Goal: Transaction & Acquisition: Book appointment/travel/reservation

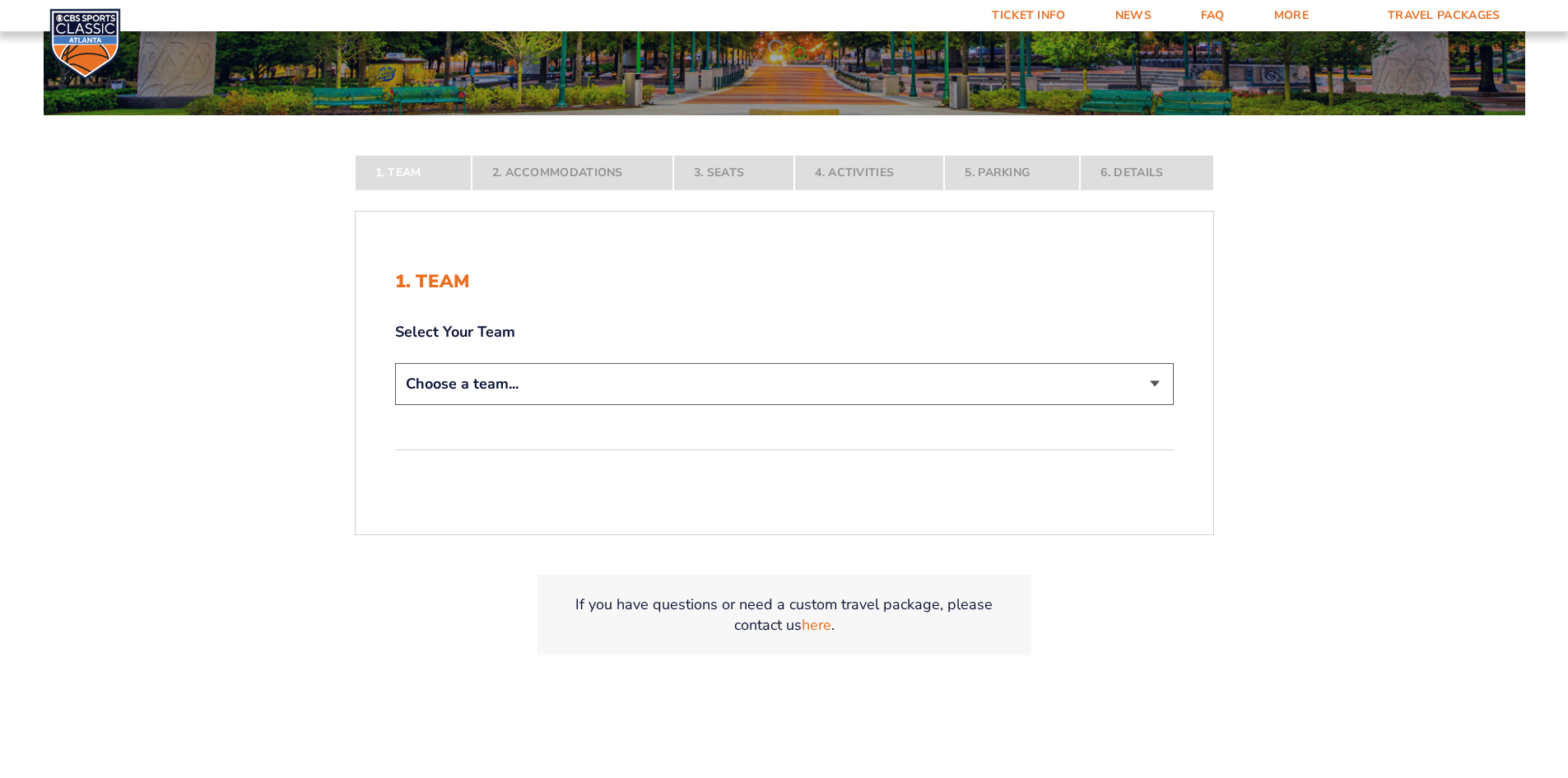
scroll to position [329, 0]
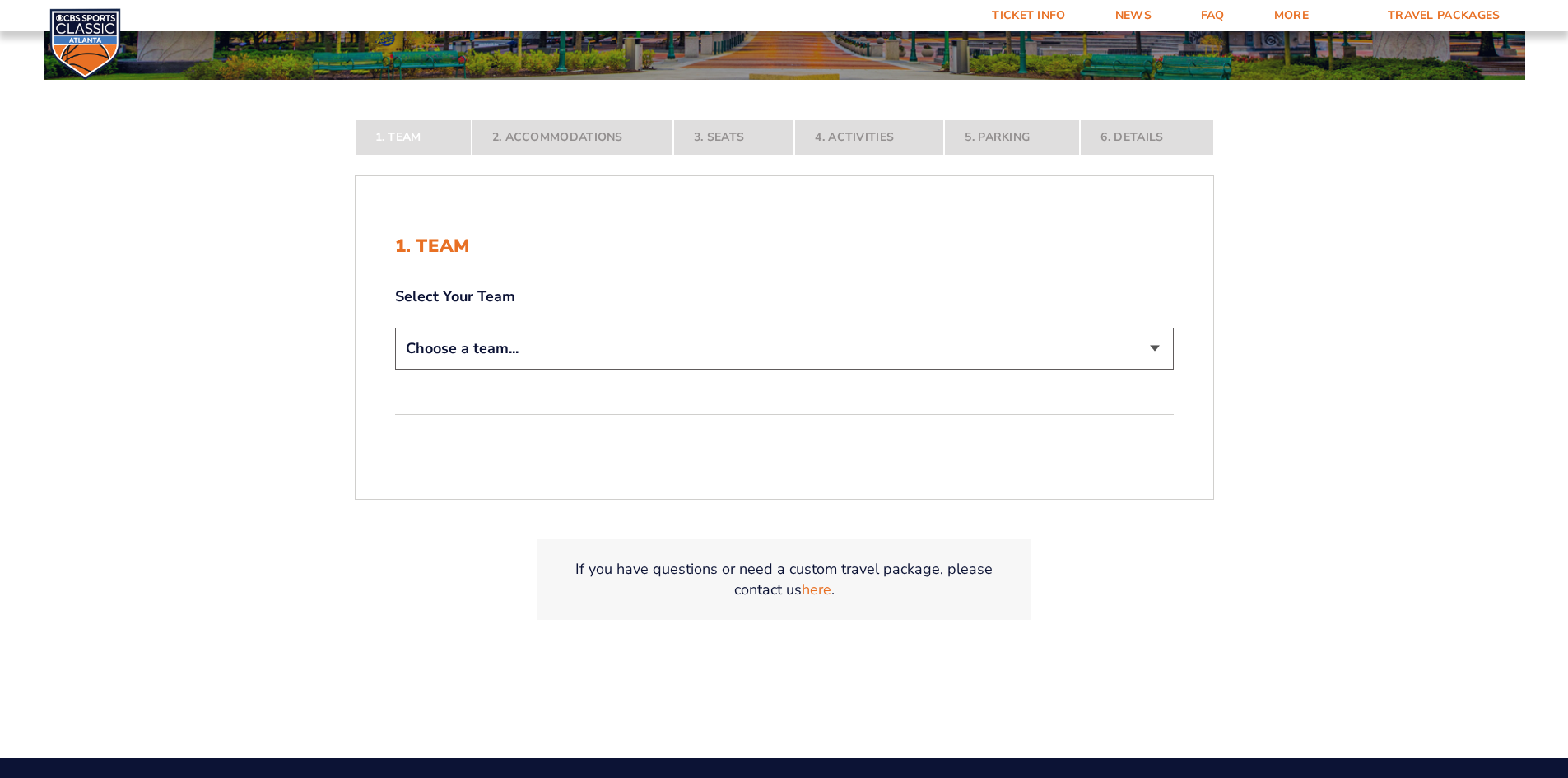
click at [481, 341] on form "[US_STATE] [US_STATE] Travel Package [US_STATE][GEOGRAPHIC_DATA] [US_STATE] Sta…" at bounding box center [784, 184] width 1568 height 1028
click at [575, 356] on select "Choose a team... [US_STATE] Wildcats [US_STATE] State Buckeyes [US_STATE] Tar H…" at bounding box center [785, 348] width 779 height 42
select select "12956"
click at [395, 370] on select "Choose a team... [US_STATE] Wildcats [US_STATE] State Buckeyes [US_STATE] Tar H…" at bounding box center [785, 348] width 779 height 42
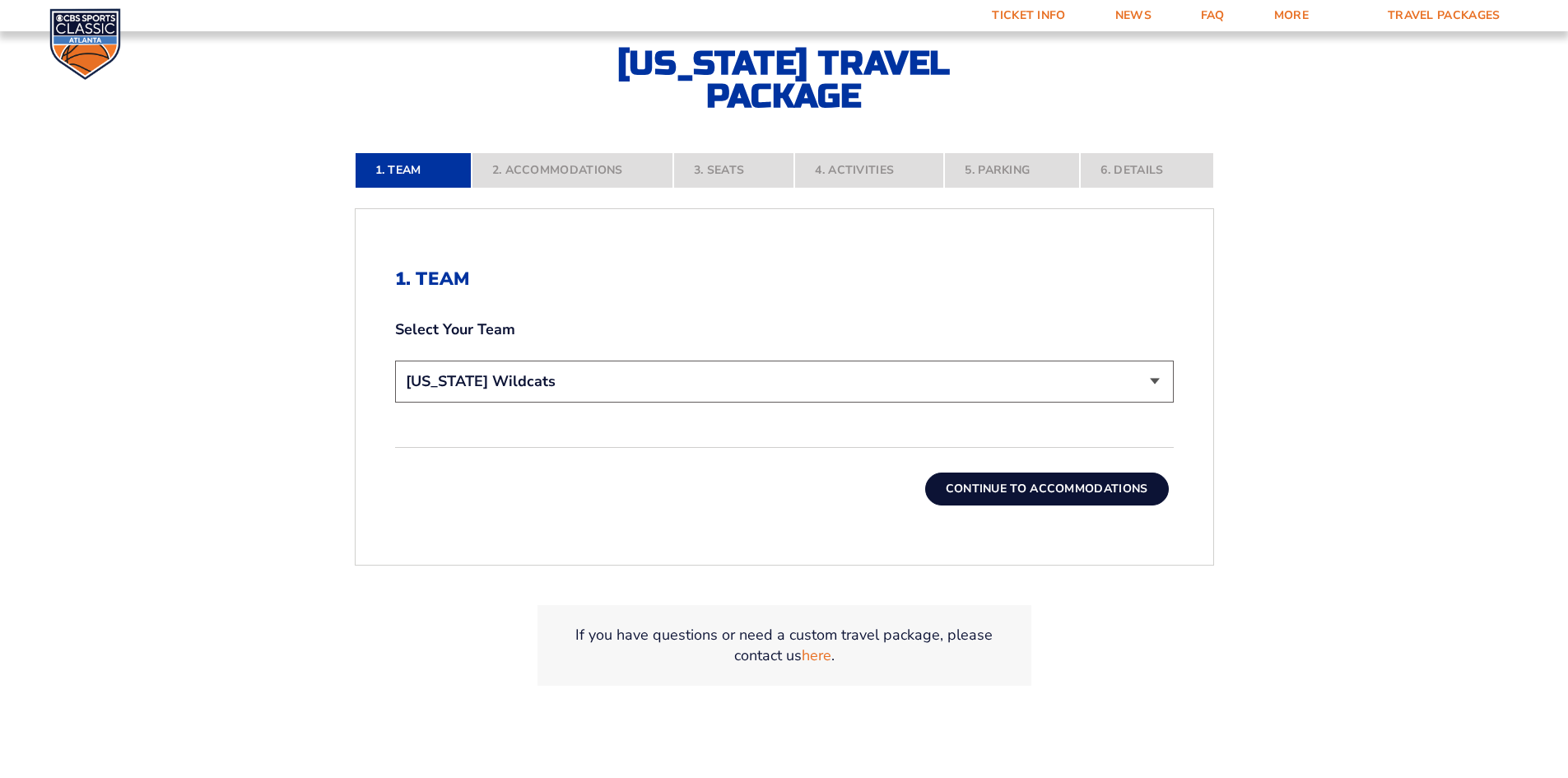
click at [1070, 494] on button "Continue To Accommodations" at bounding box center [1047, 489] width 244 height 33
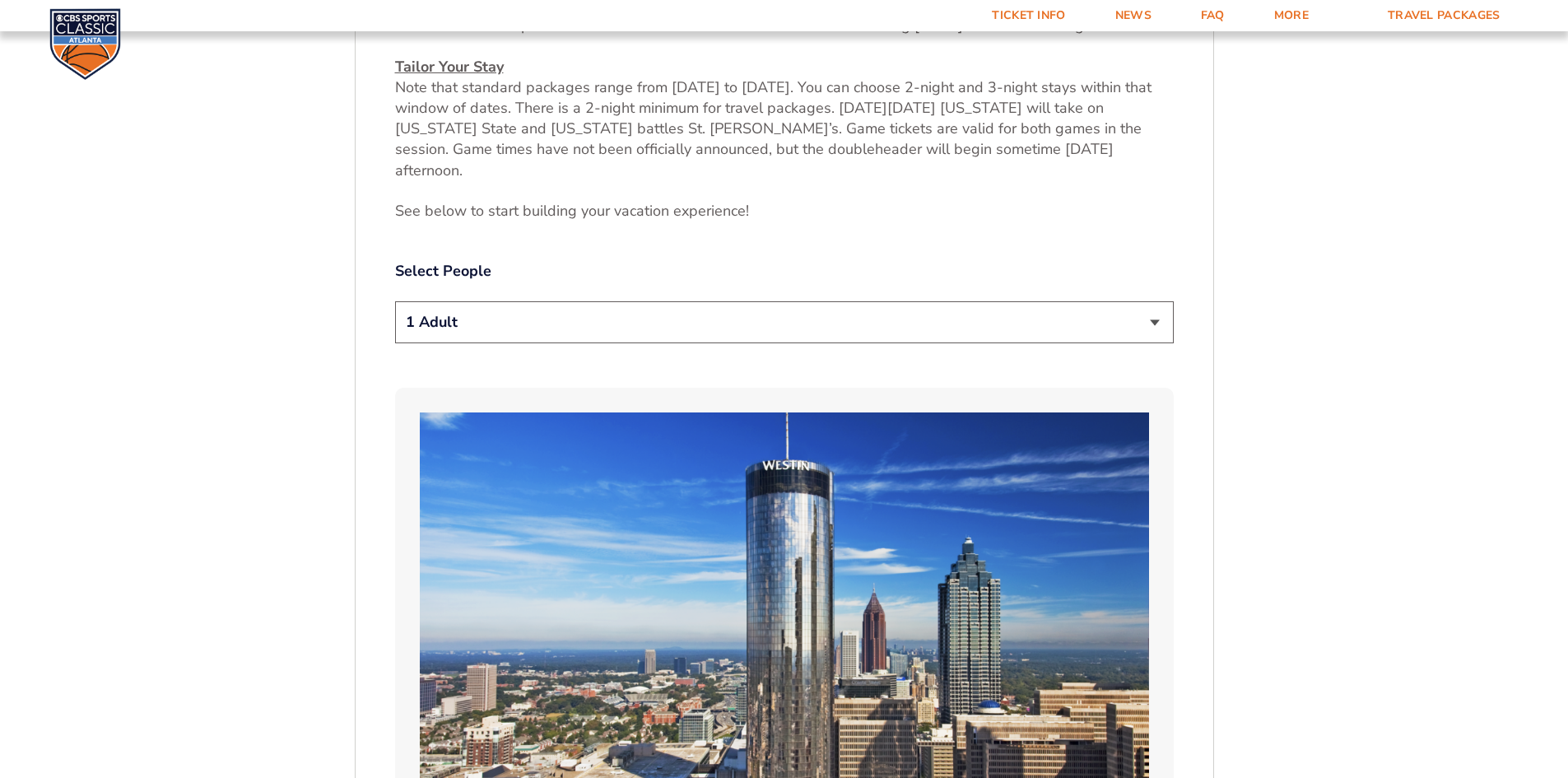
scroll to position [780, 0]
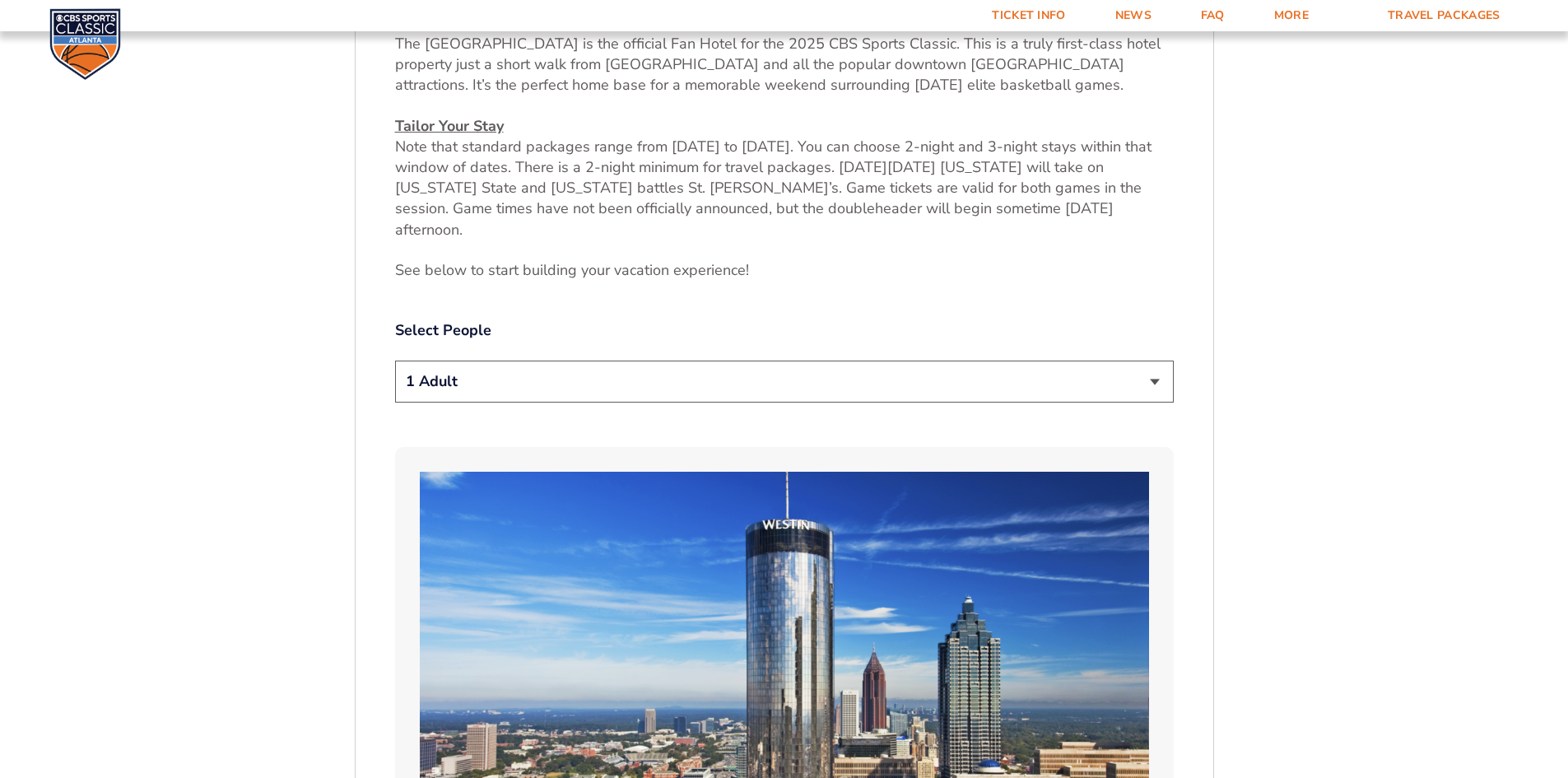
click at [767, 360] on select "1 Adult 2 Adults 3 Adults 4 Adults 2 Adults + 1 Child 2 Adults + 2 Children 2 A…" at bounding box center [785, 381] width 779 height 42
select select "2 Adults"
click at [395, 360] on select "1 Adult 2 Adults 3 Adults 4 Adults 2 Adults + 1 Child 2 Adults + 2 Children 2 A…" at bounding box center [785, 381] width 779 height 42
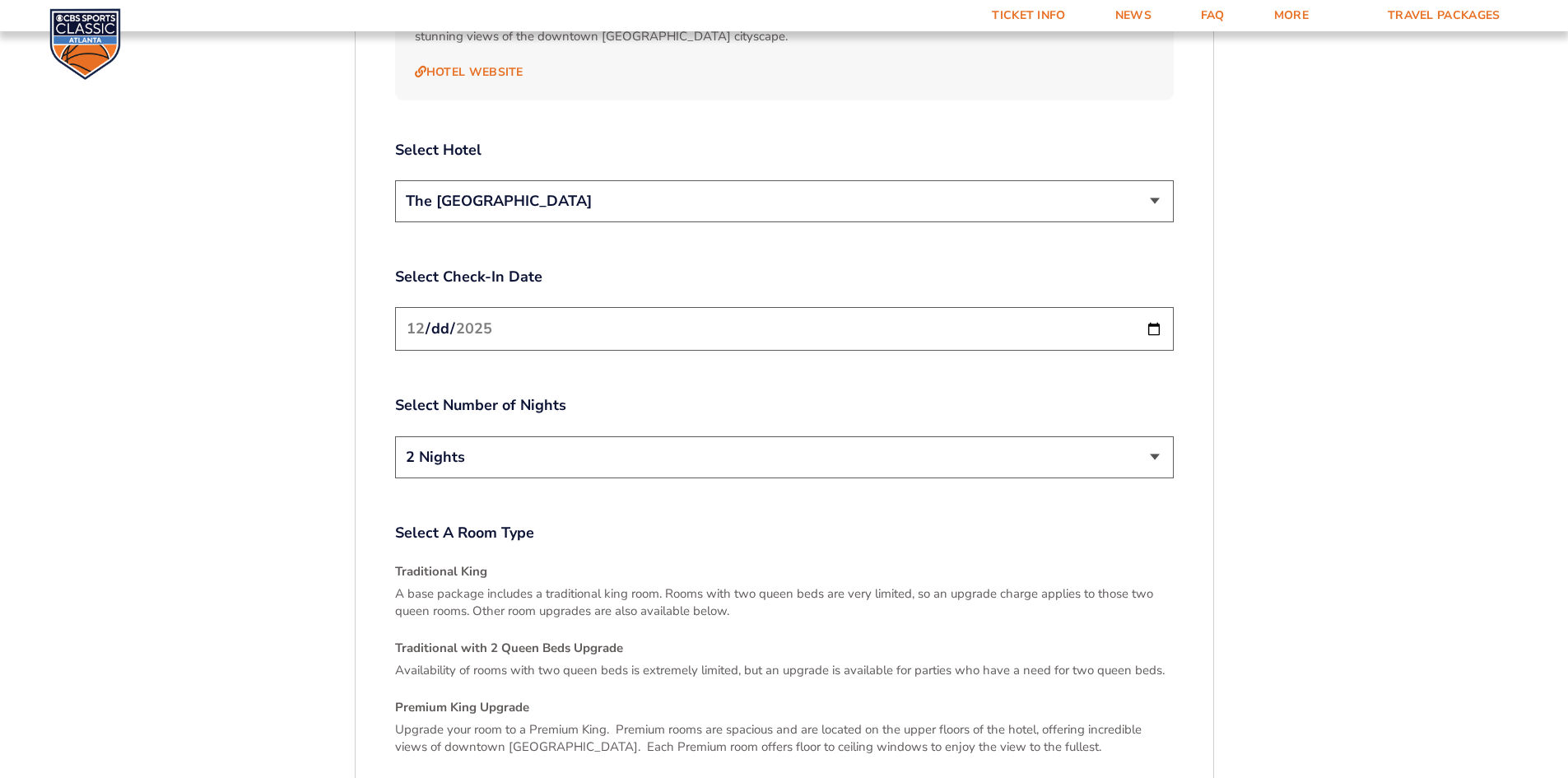
scroll to position [2014, 0]
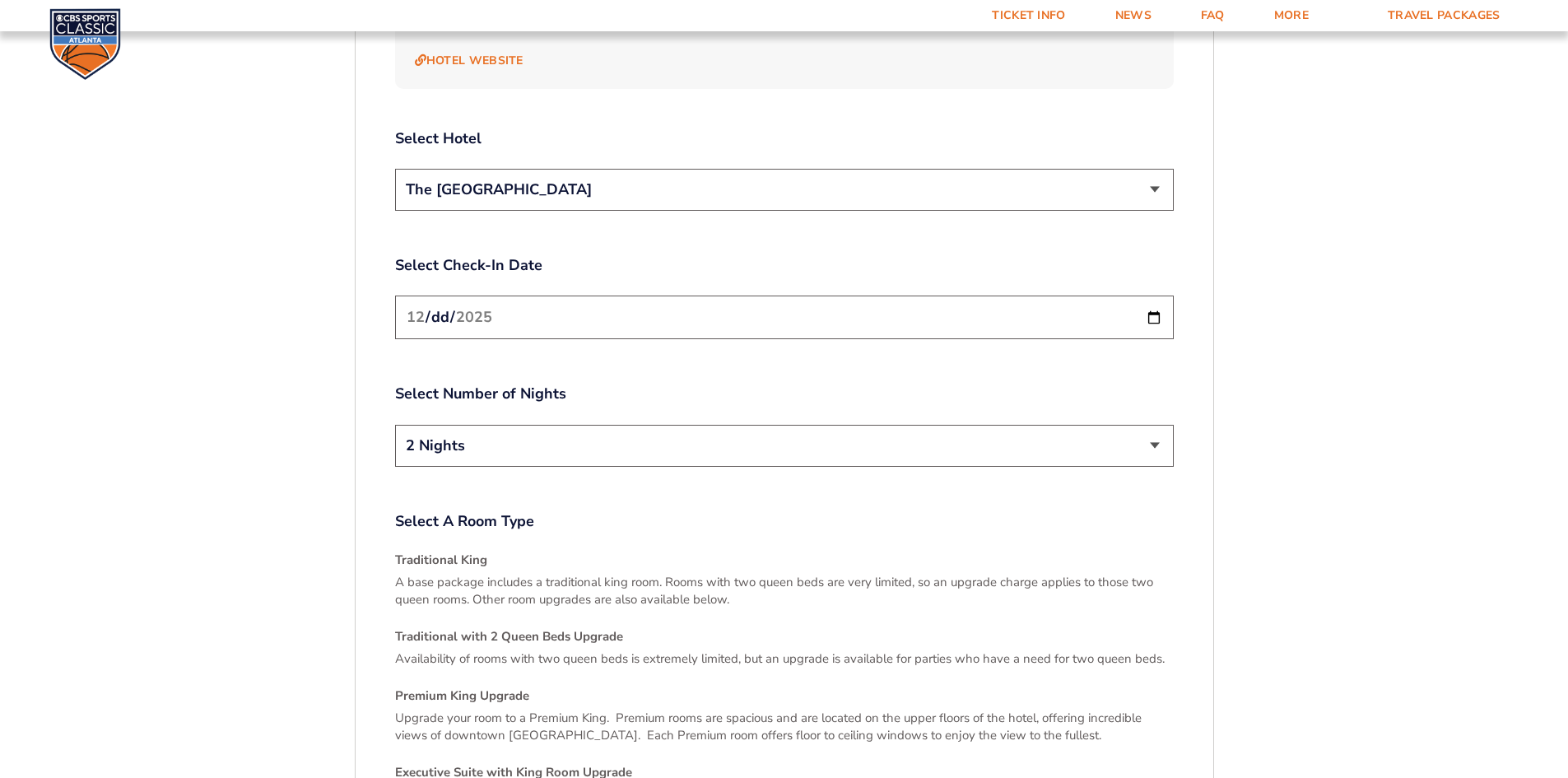
click at [527, 295] on input "[DATE]" at bounding box center [785, 317] width 779 height 44
click at [550, 425] on select "2 Nights 3 Nights" at bounding box center [785, 446] width 779 height 42
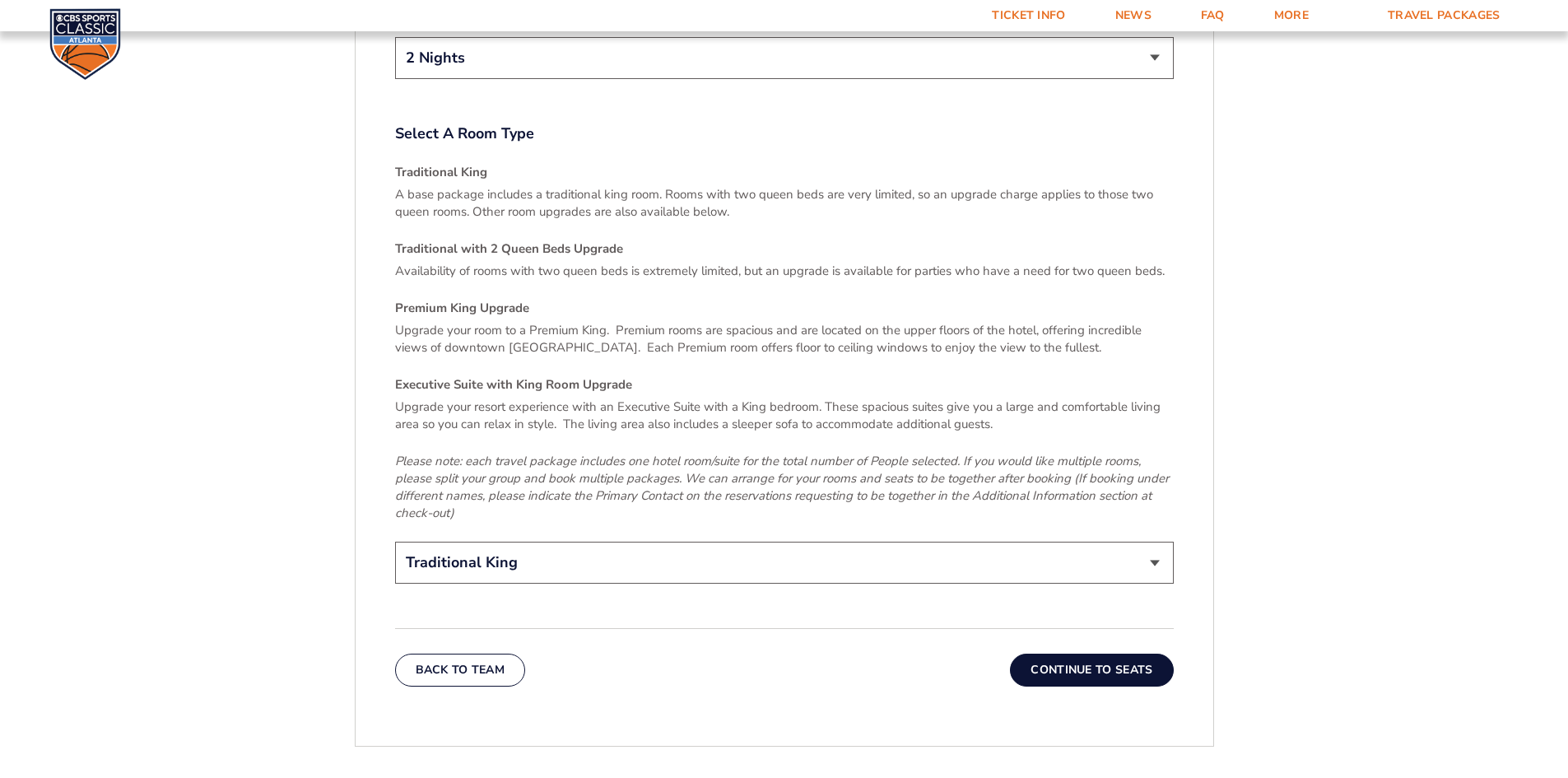
scroll to position [2426, 0]
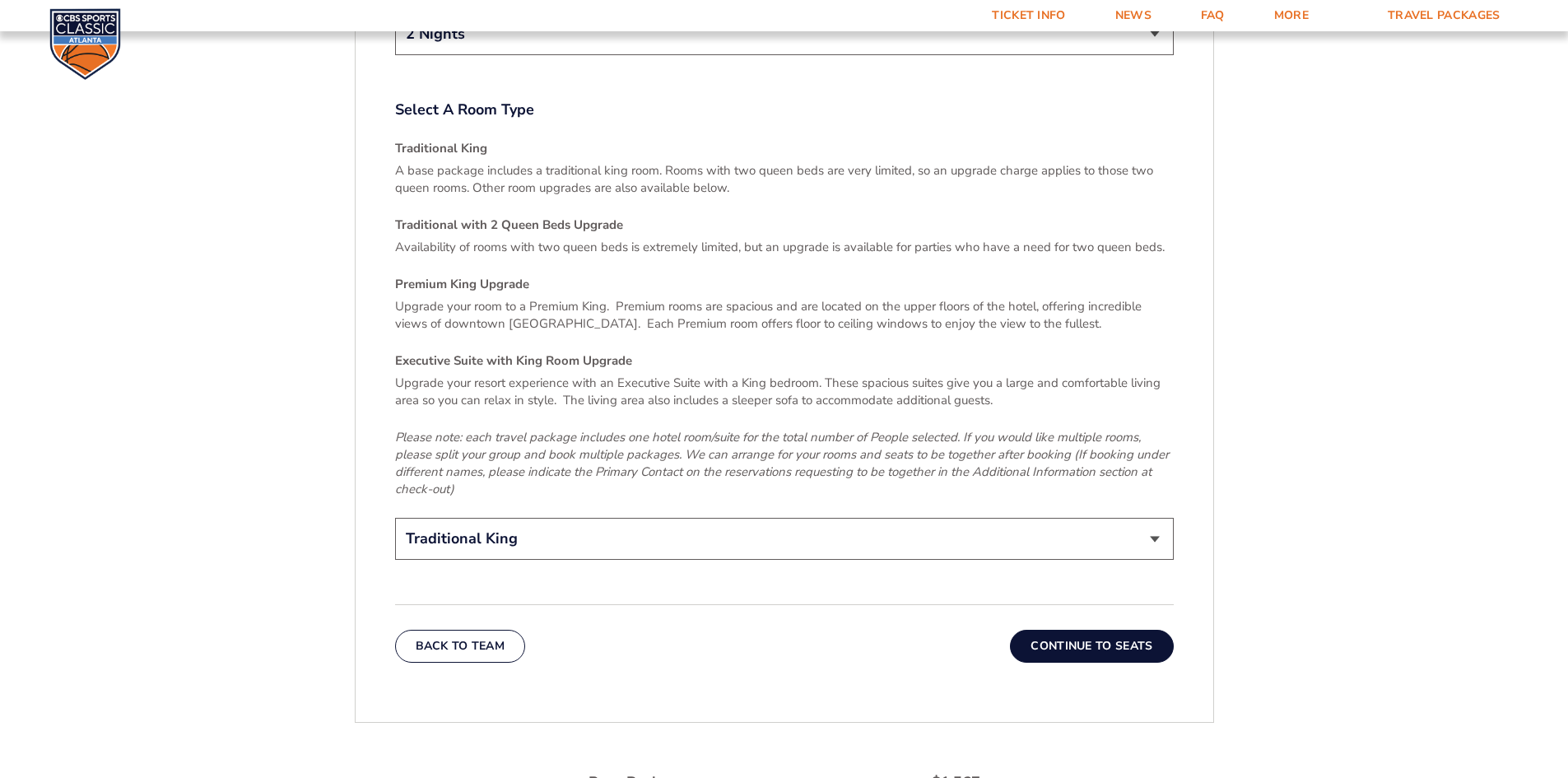
click at [553, 518] on select "Traditional King Traditional with 2 Queen Beds Upgrade (+$95 per night) Premium…" at bounding box center [785, 538] width 779 height 42
click at [1114, 630] on button "Continue To Seats" at bounding box center [1092, 647] width 163 height 33
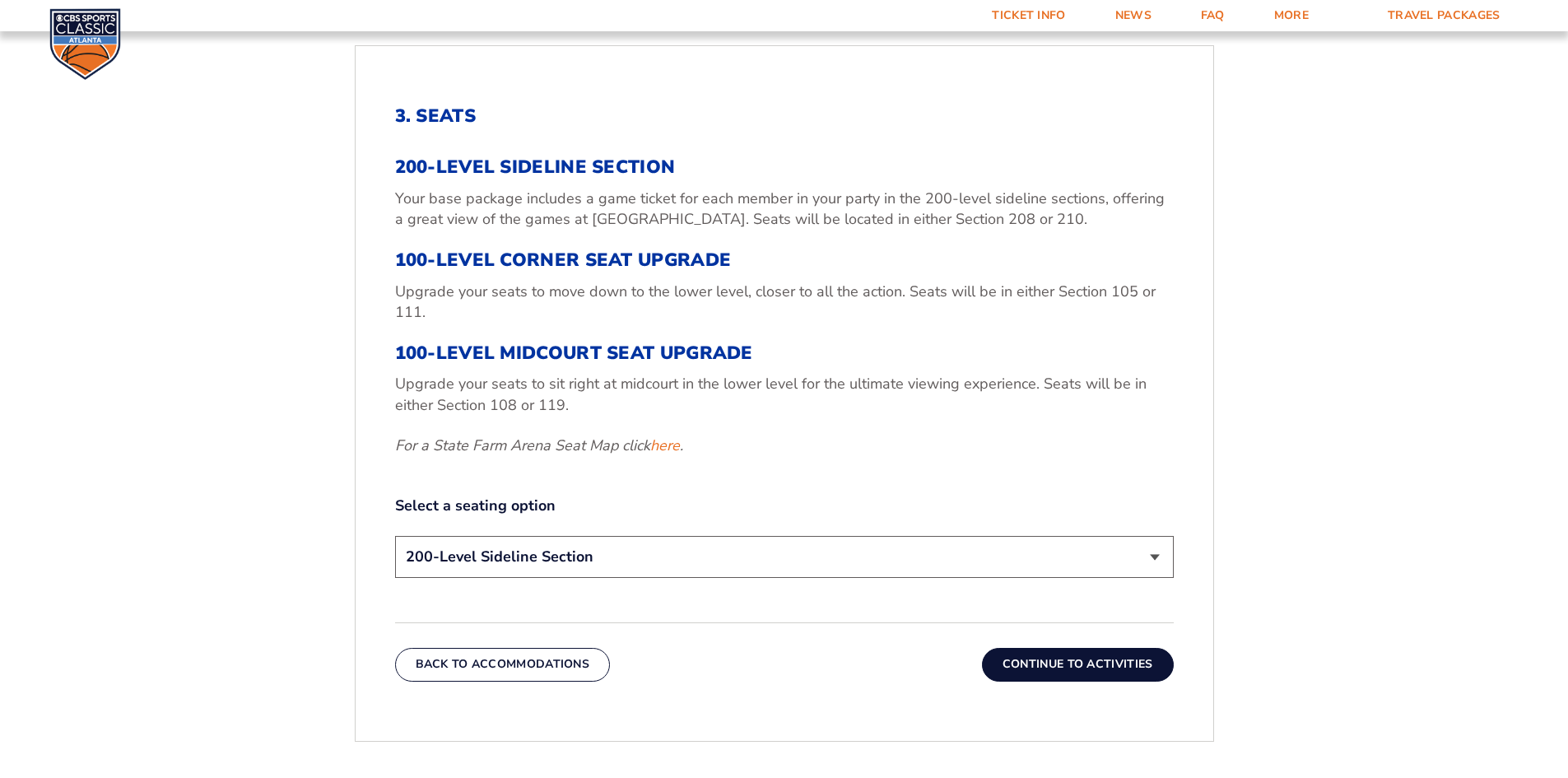
scroll to position [615, 0]
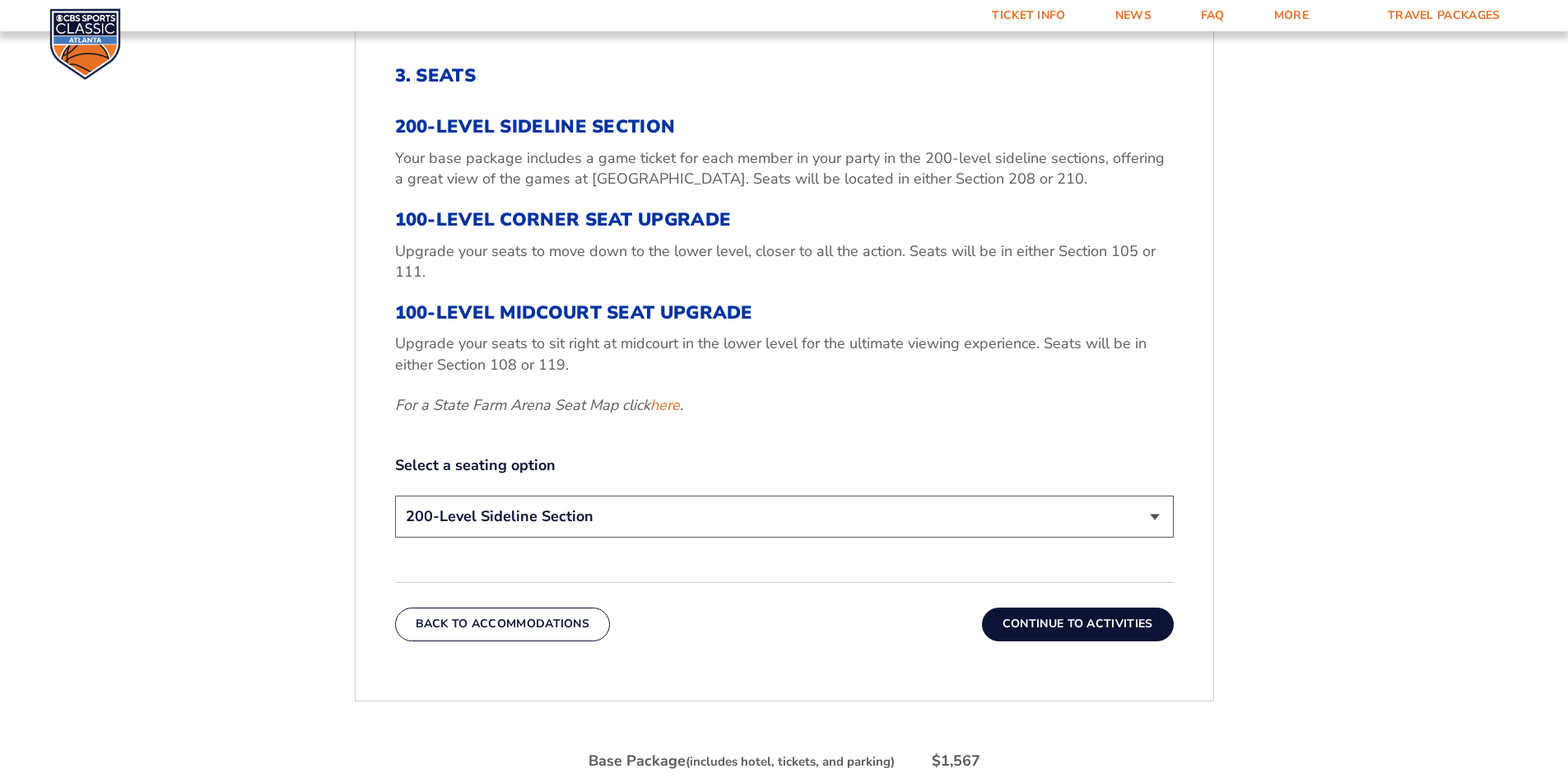
click at [680, 512] on select "200-Level Sideline Section 100-Level Corner Seat Upgrade (+$120 per person) 100…" at bounding box center [785, 516] width 779 height 42
click at [332, 532] on div "1. Team 2. Accommodations 3. Seats 4. Activities 5. Parking 6. Details 1. Team …" at bounding box center [784, 501] width 939 height 1184
click at [1061, 616] on button "Continue To Activities" at bounding box center [1078, 624] width 192 height 33
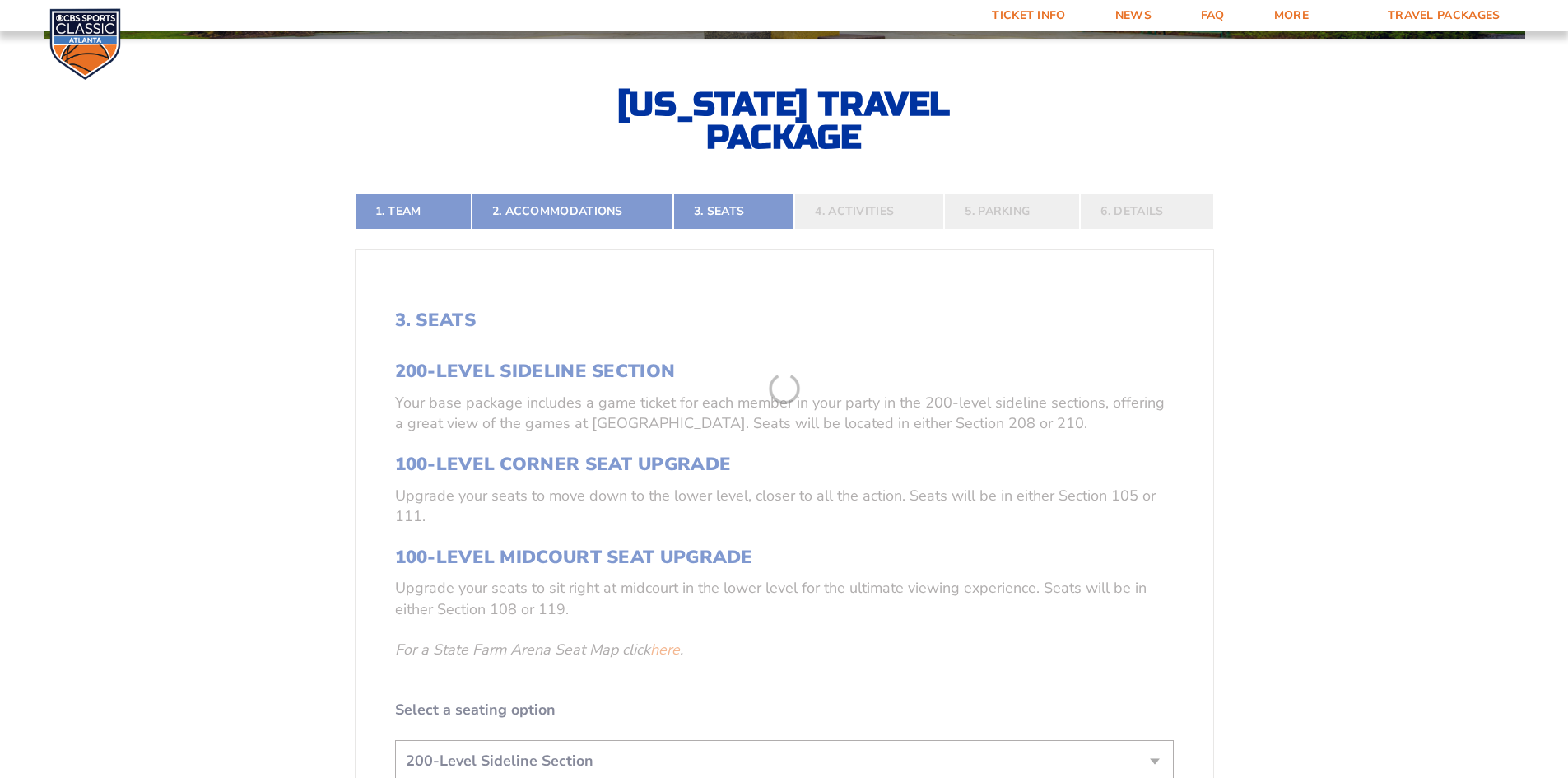
scroll to position [368, 0]
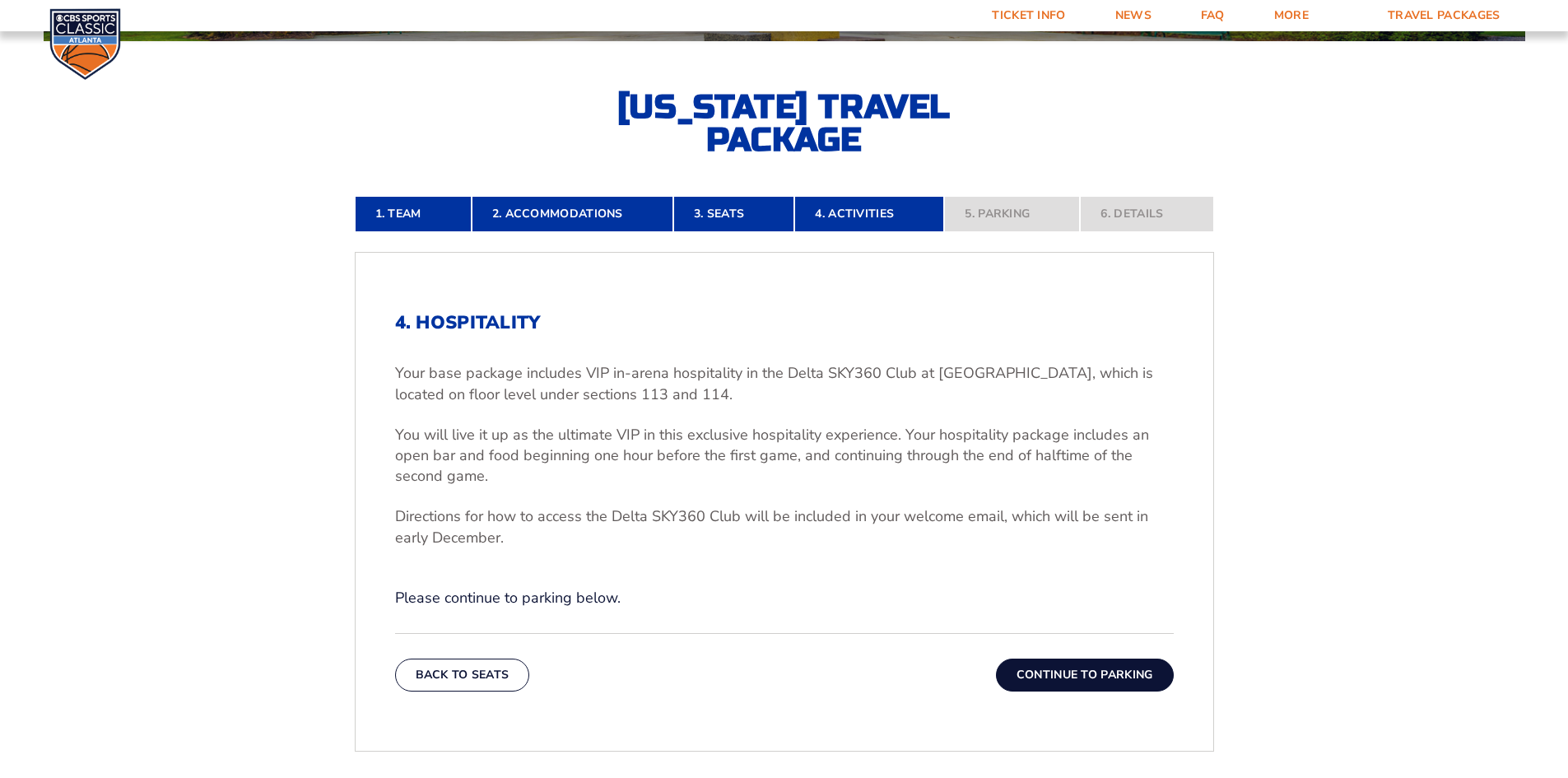
drag, startPoint x: 383, startPoint y: 361, endPoint x: 366, endPoint y: 375, distance: 22.0
click at [366, 375] on div "4. Hospitality Your base package includes VIP in-arena hospitality in the Delta…" at bounding box center [784, 502] width 858 height 459
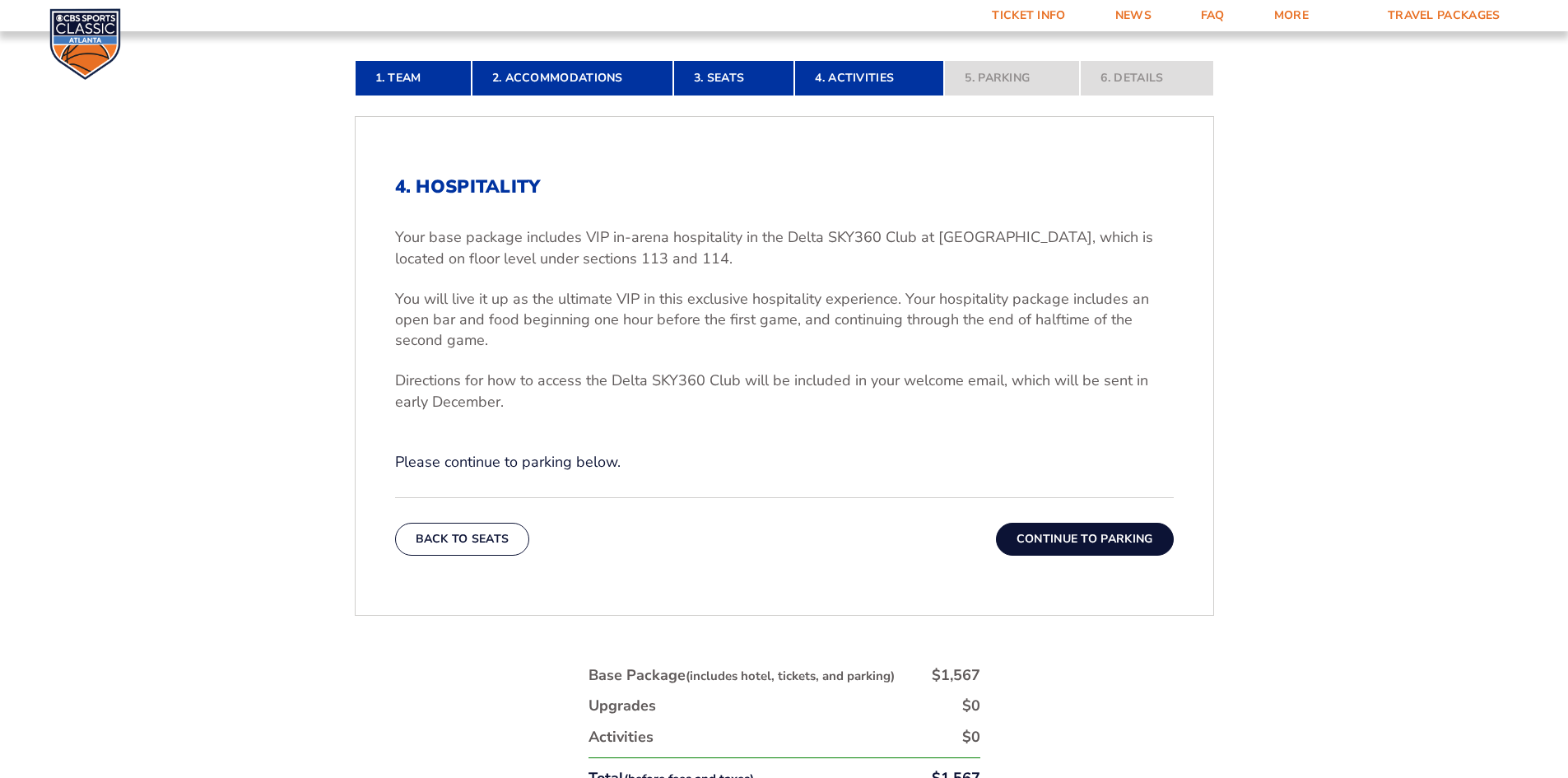
scroll to position [532, 0]
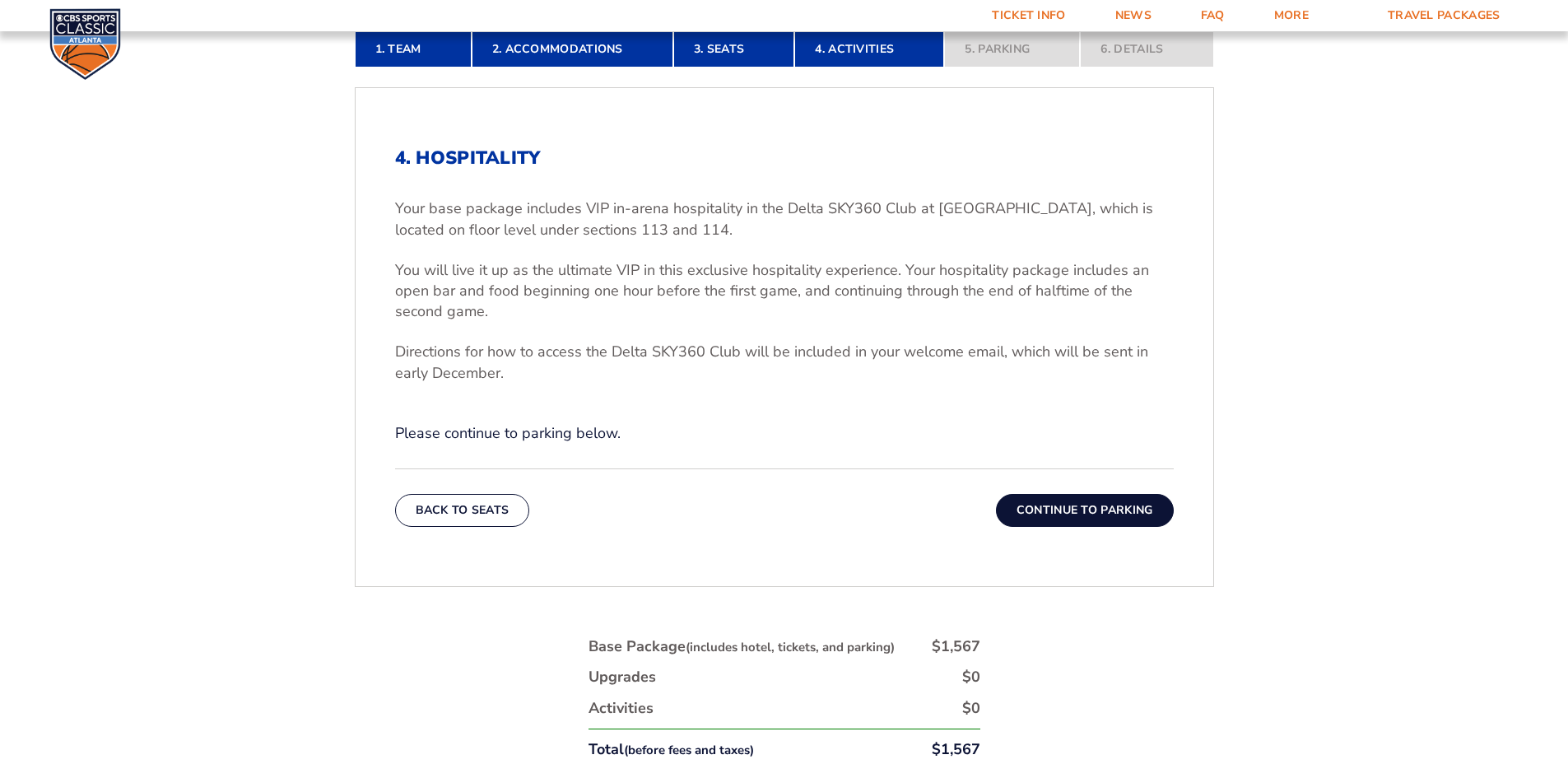
click at [1091, 512] on button "Continue To Parking" at bounding box center [1085, 510] width 178 height 33
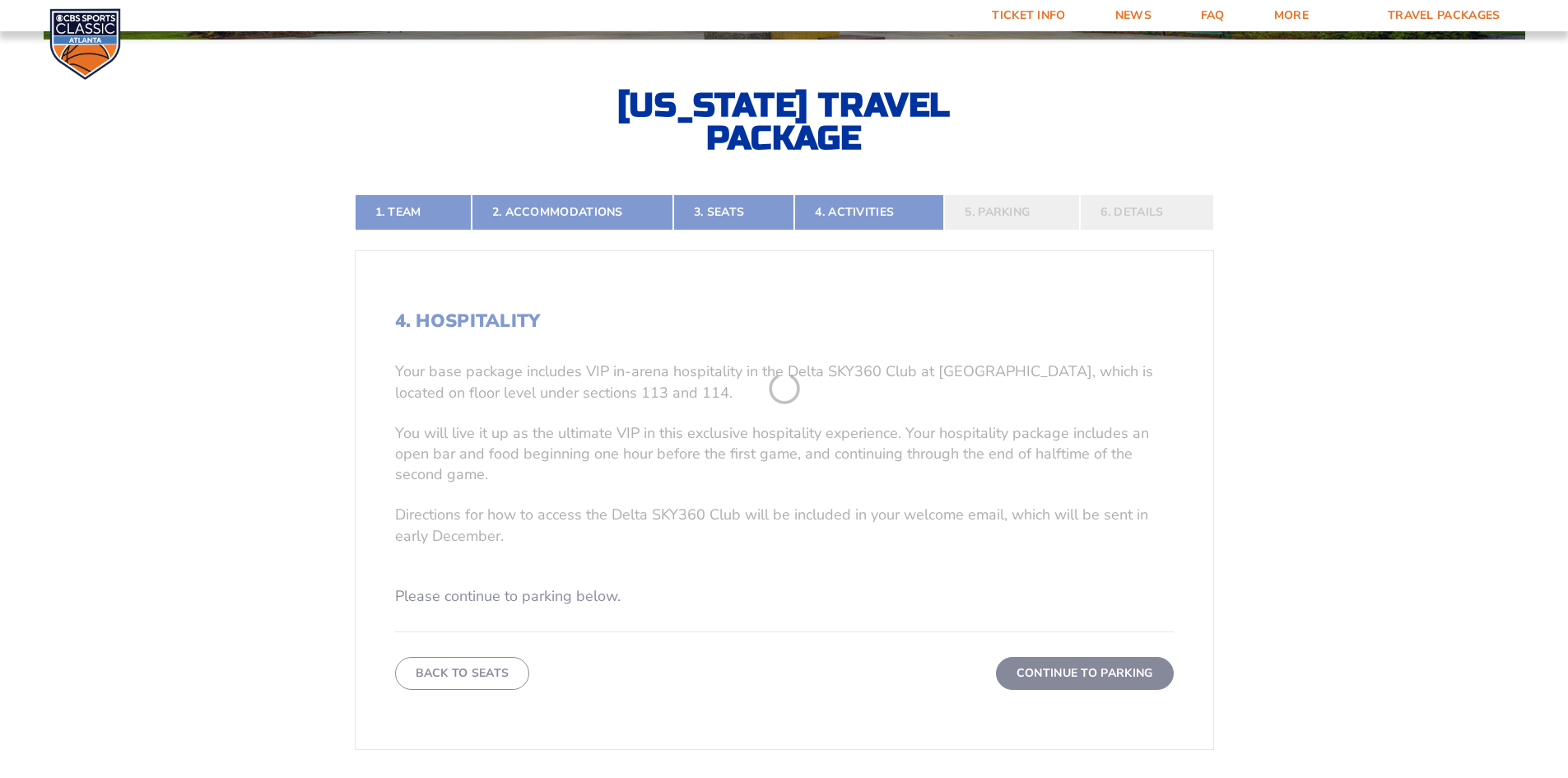
scroll to position [368, 0]
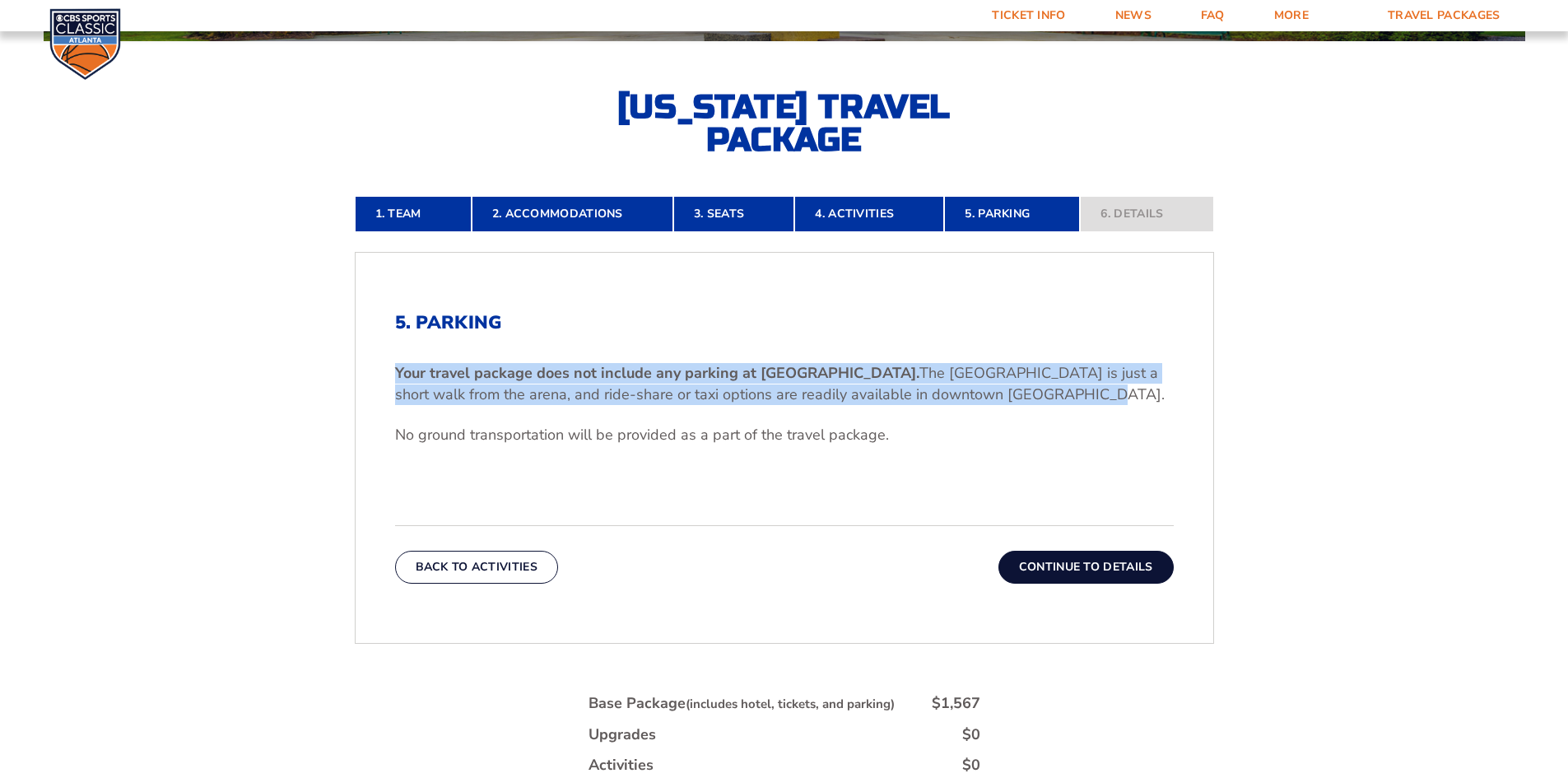
drag, startPoint x: 377, startPoint y: 360, endPoint x: 1048, endPoint y: 399, distance: 672.1
click at [1048, 399] on div "5. Parking Your travel package does not include any parking at [GEOGRAPHIC_DATA…" at bounding box center [784, 448] width 858 height 351
click at [1048, 399] on p "Your travel package does not include any parking at [GEOGRAPHIC_DATA]. The [GEO…" at bounding box center [785, 384] width 779 height 41
drag, startPoint x: 1048, startPoint y: 399, endPoint x: 391, endPoint y: 374, distance: 657.5
click at [391, 374] on div "5. Parking Your travel package does not include any parking at [GEOGRAPHIC_DATA…" at bounding box center [784, 448] width 858 height 351
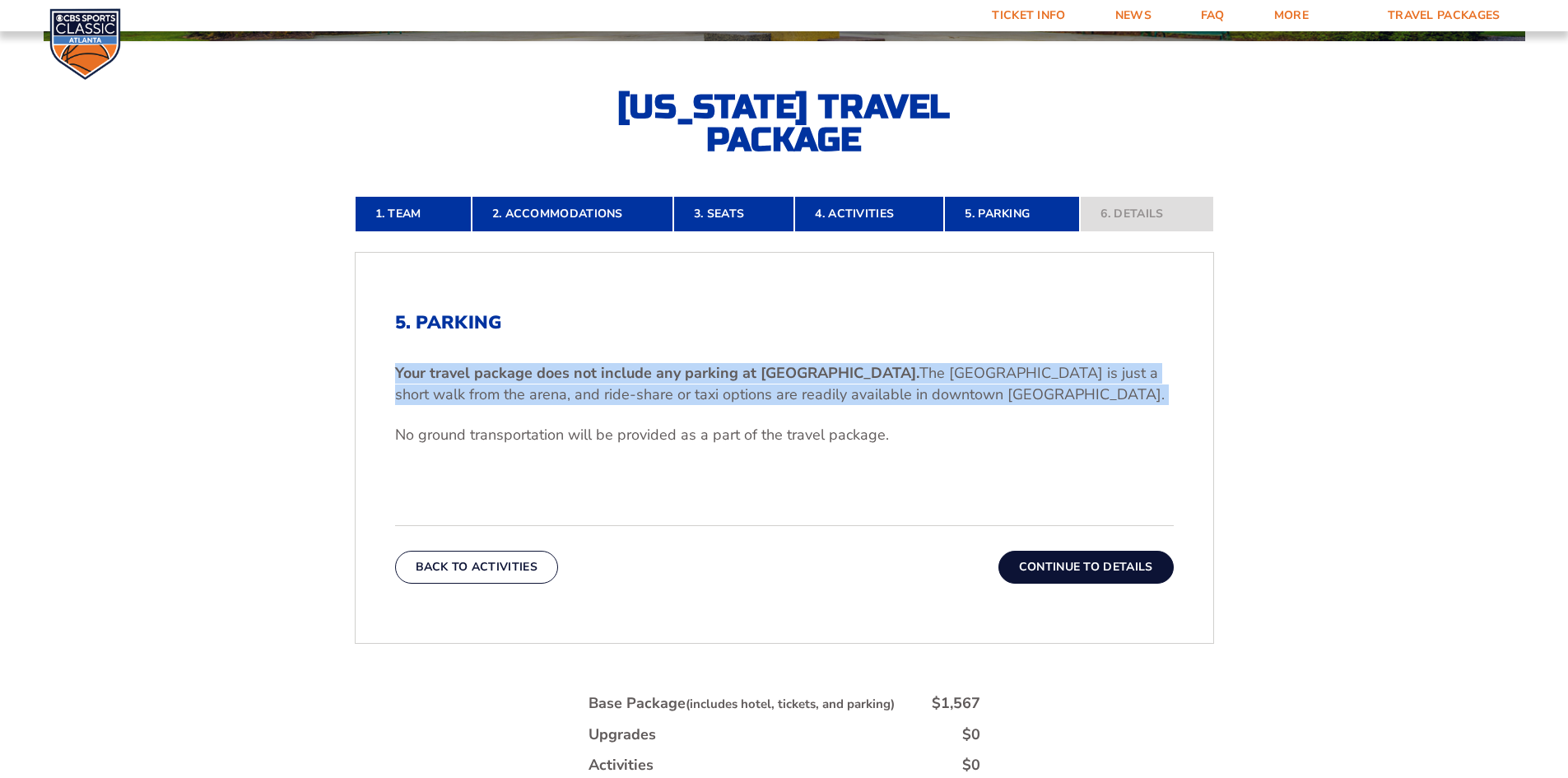
click at [391, 374] on div "5. Parking Your travel package does not include any parking at [GEOGRAPHIC_DATA…" at bounding box center [784, 448] width 858 height 351
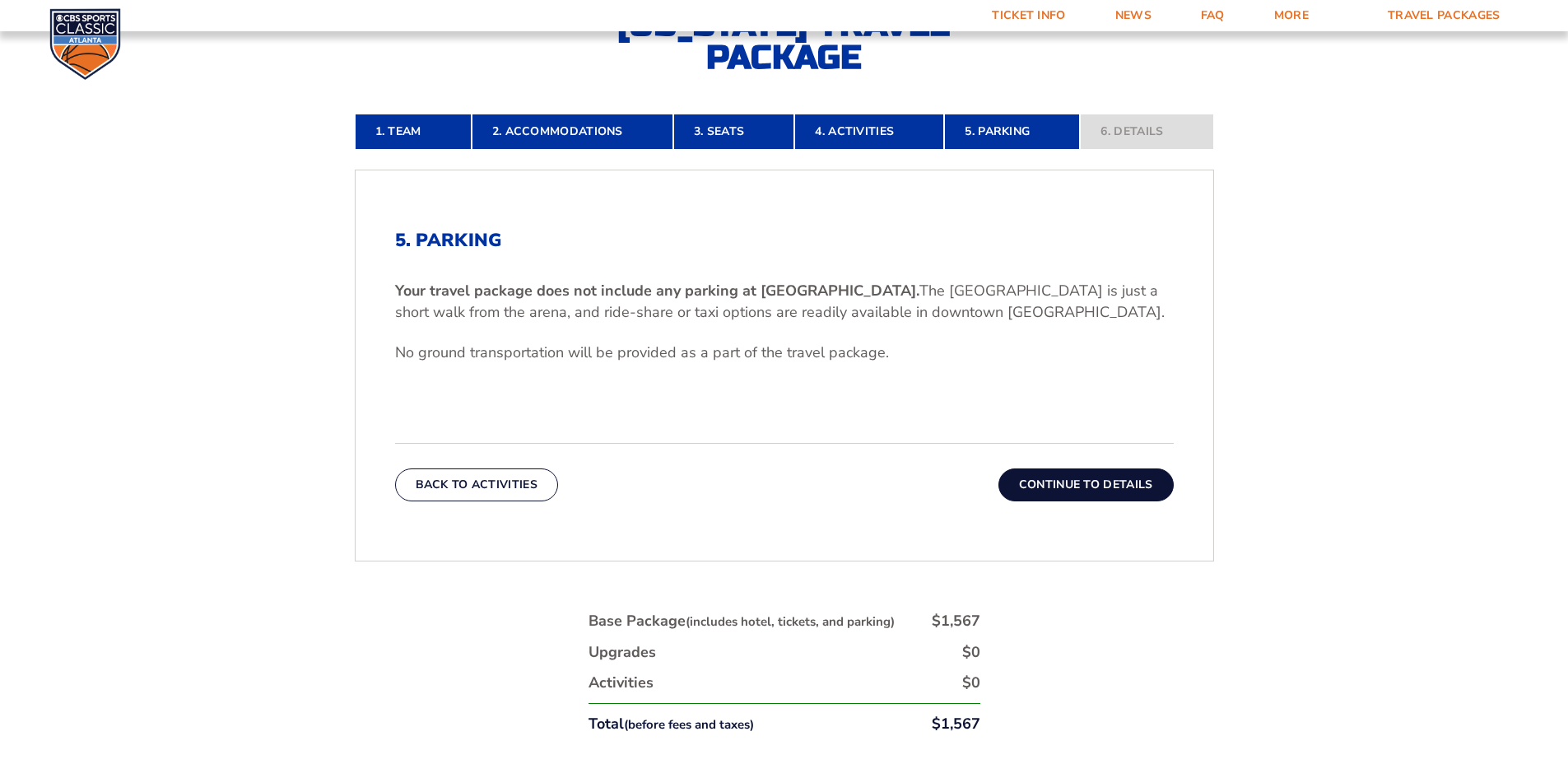
scroll to position [532, 0]
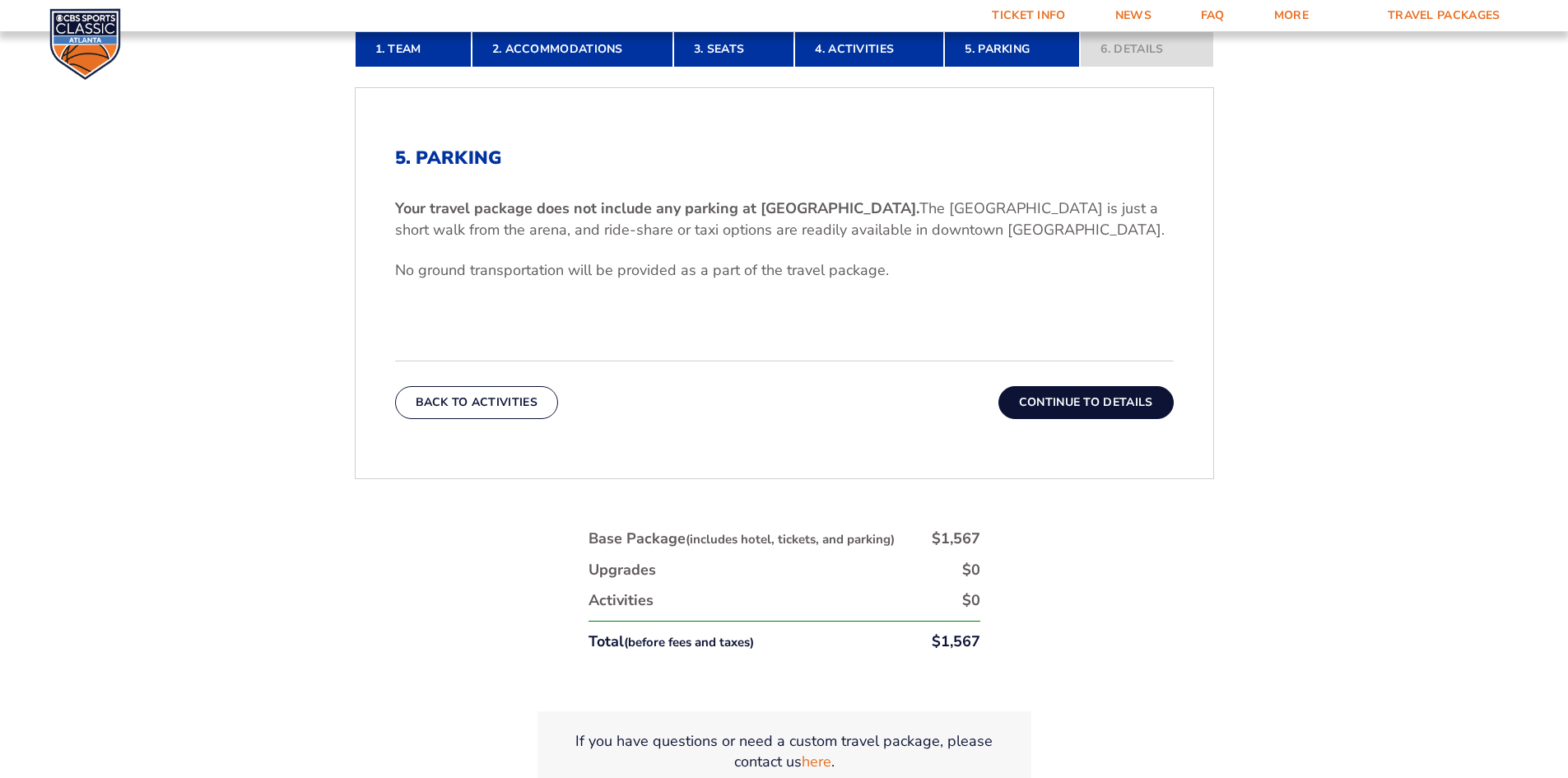
click at [1065, 407] on button "Continue To Details" at bounding box center [1087, 403] width 175 height 33
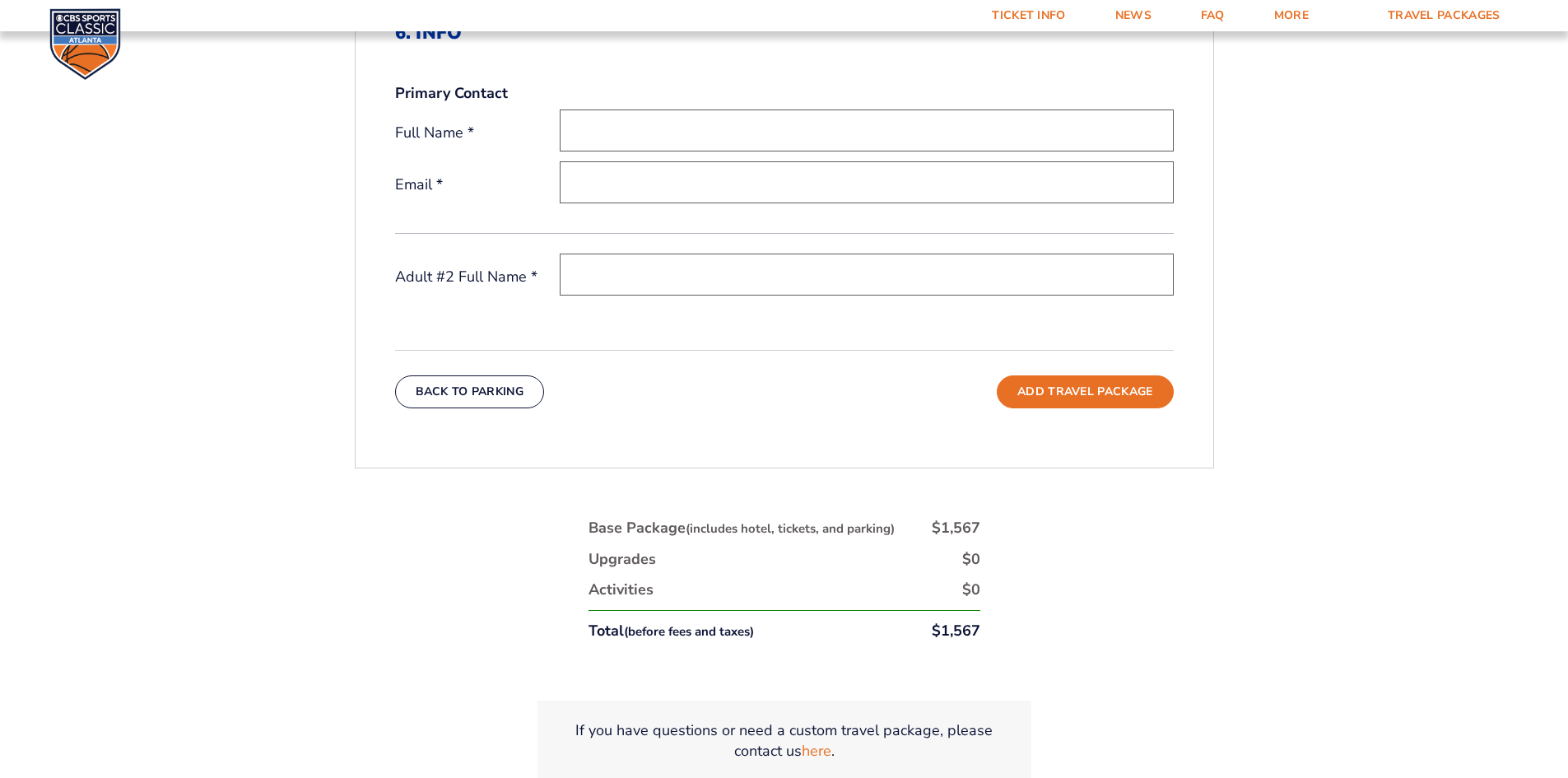
scroll to position [697, 0]
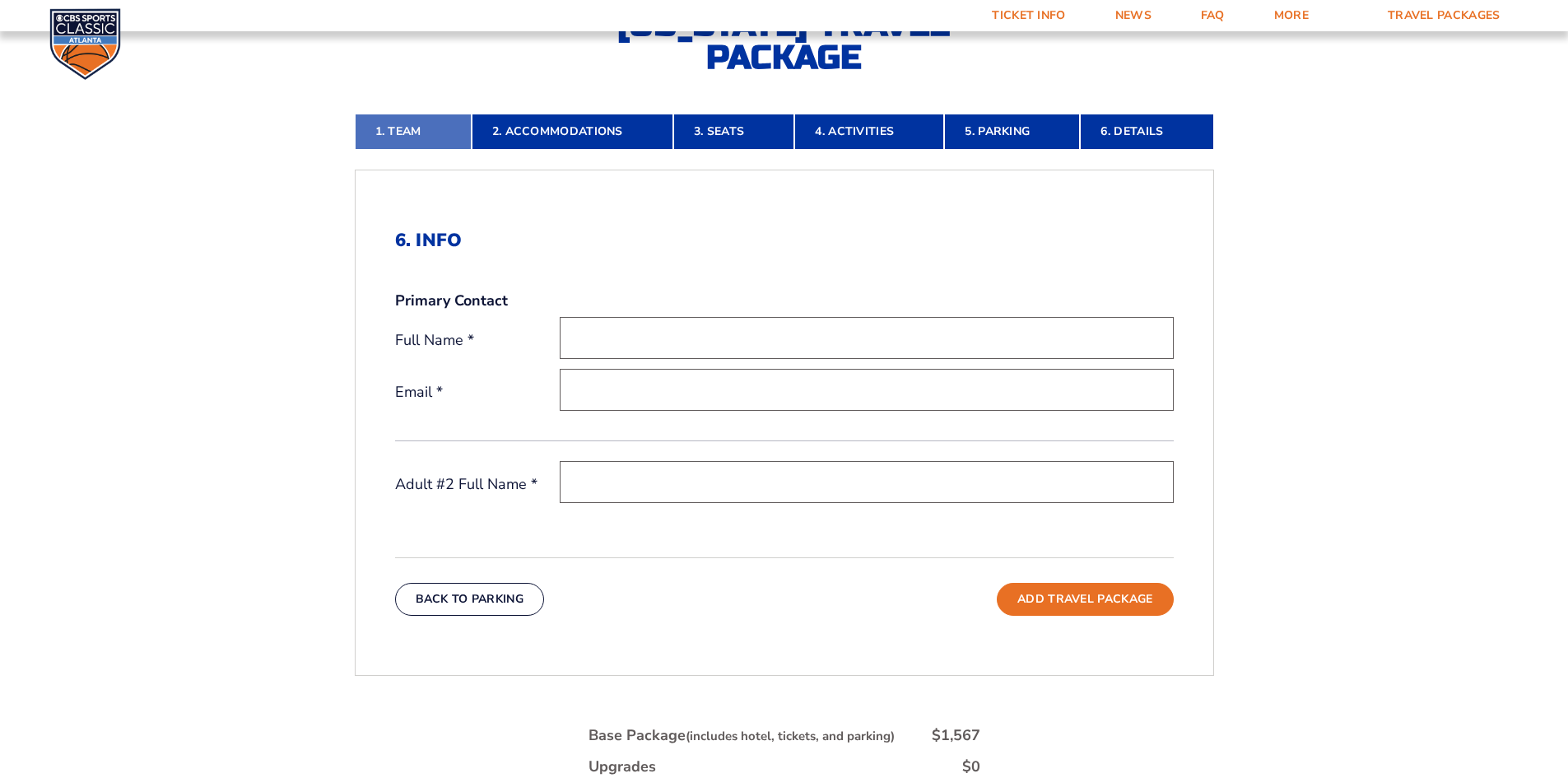
click at [428, 136] on link "1. Team" at bounding box center [413, 131] width 117 height 36
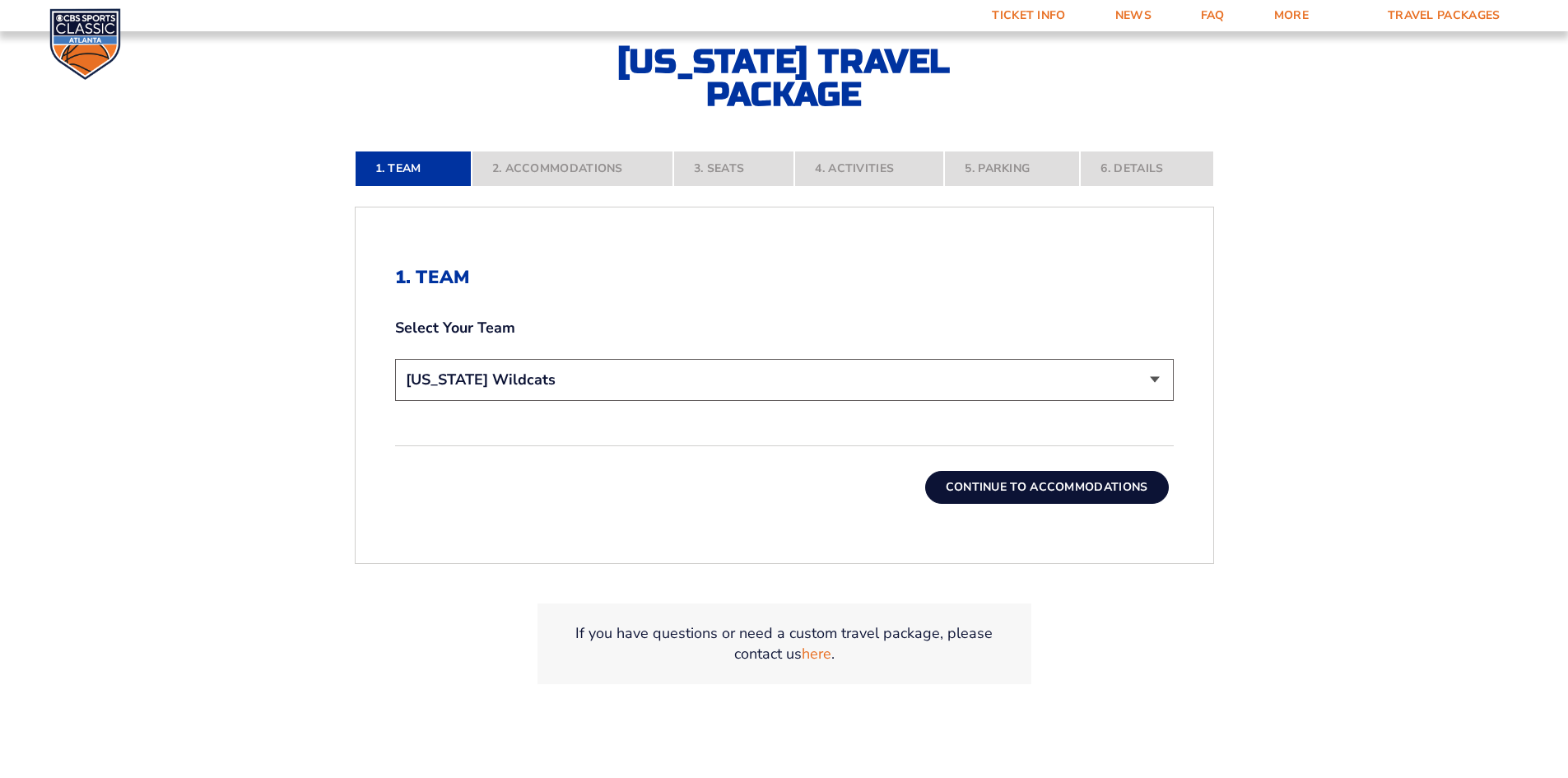
scroll to position [368, 0]
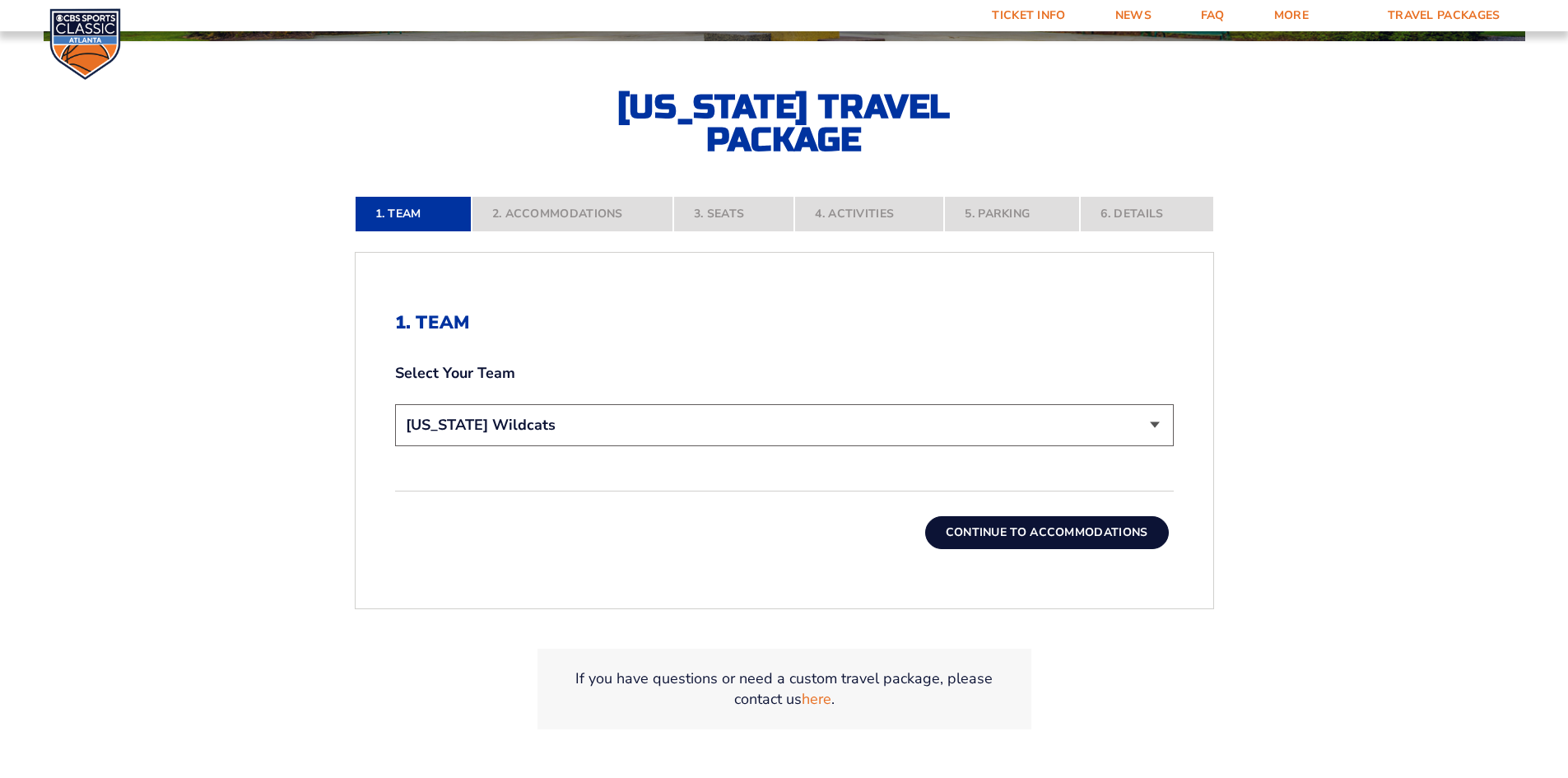
click at [592, 429] on select "Choose a team... [US_STATE] Wildcats [US_STATE] State Buckeyes [US_STATE] Tar H…" at bounding box center [785, 425] width 779 height 42
select select "20108"
click at [395, 404] on select "Choose a team... [US_STATE] Wildcats [US_STATE] State Buckeyes [US_STATE] Tar H…" at bounding box center [785, 425] width 779 height 42
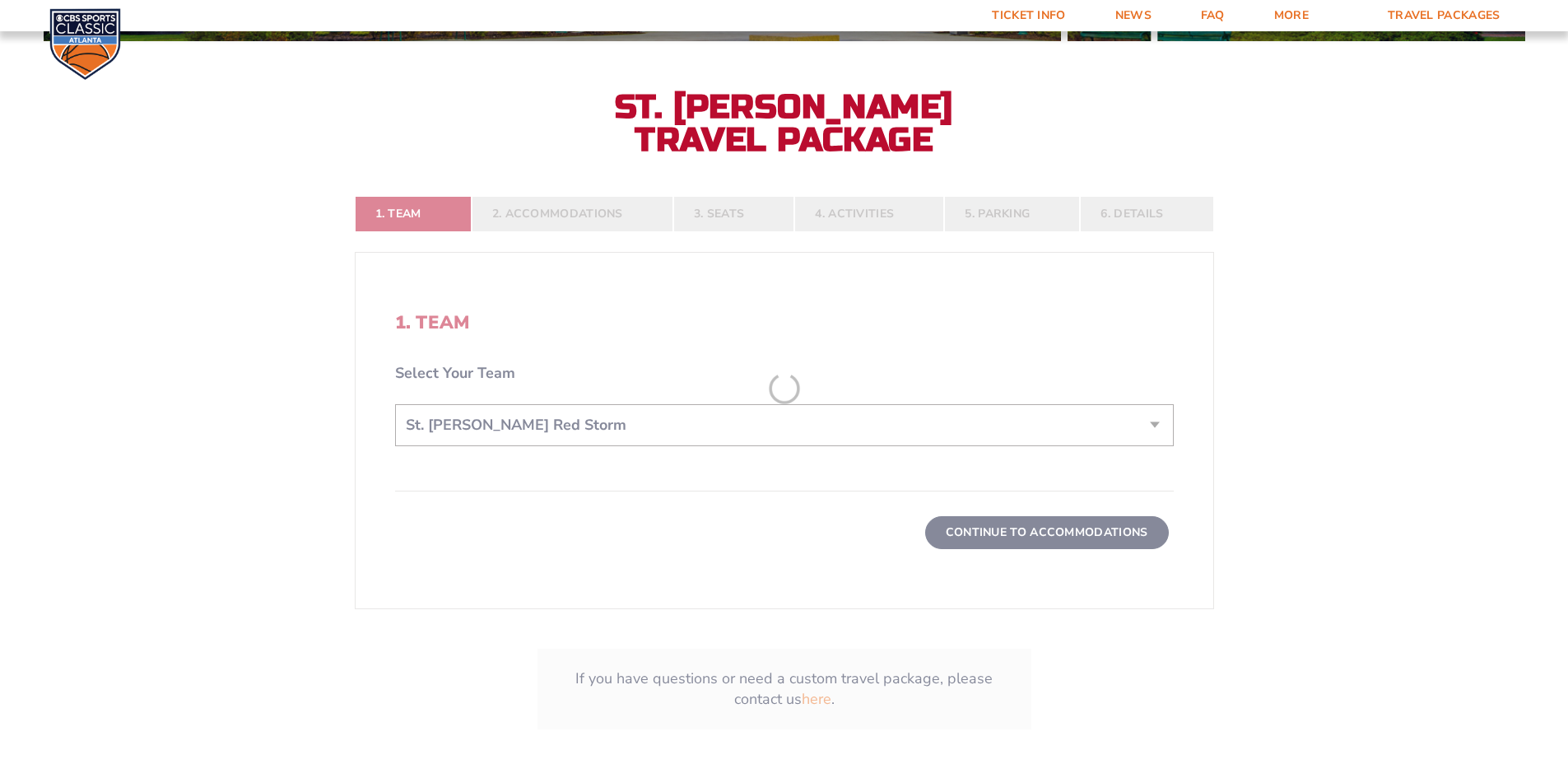
click at [1293, 326] on form "[US_STATE] [US_STATE] Travel Package [US_STATE][GEOGRAPHIC_DATA] [US_STATE] Sta…" at bounding box center [784, 220] width 1568 height 1177
